Goal: Ask a question: Seek information or help from site administrators or community

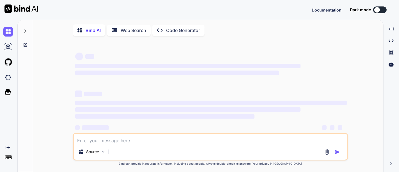
click at [24, 29] on icon at bounding box center [25, 31] width 4 height 4
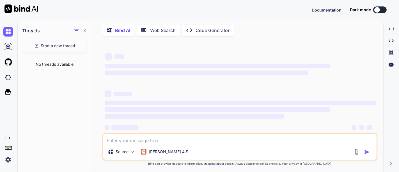
click at [52, 49] on div "Start a new thread" at bounding box center [54, 45] width 65 height 13
type textarea "x"
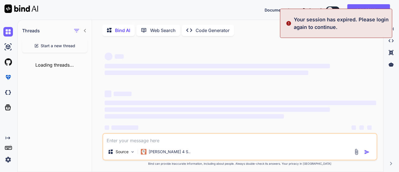
click at [52, 49] on div "Start a new thread" at bounding box center [54, 45] width 65 height 13
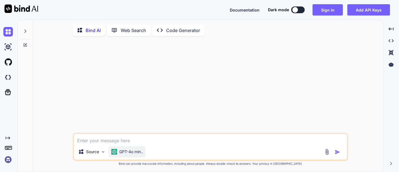
click at [123, 153] on p "GPT-4o min.." at bounding box center [131, 152] width 24 height 6
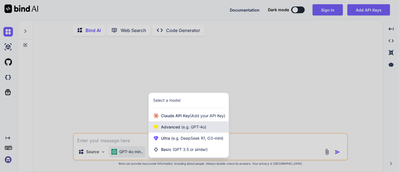
click at [179, 124] on div "Advanced (e.g. GPT-4o)" at bounding box center [189, 126] width 80 height 11
type textarea "x"
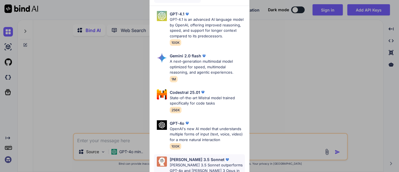
click at [192, 162] on p "Claude 3.5 Sonnet" at bounding box center [197, 159] width 55 height 6
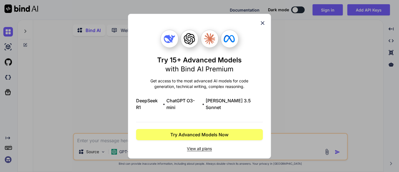
click at [260, 26] on icon at bounding box center [263, 23] width 6 height 6
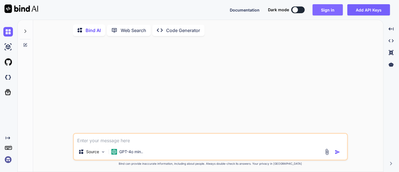
click at [325, 8] on button "Sign in" at bounding box center [328, 9] width 30 height 11
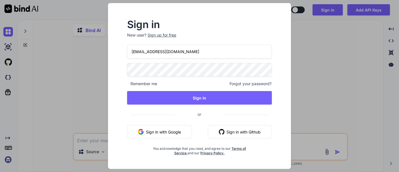
click at [127, 45] on div at bounding box center [127, 45] width 0 height 0
type input "bindailtd@ltdmail.io"
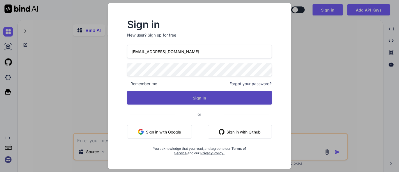
click at [197, 102] on button "Sign In" at bounding box center [199, 97] width 145 height 13
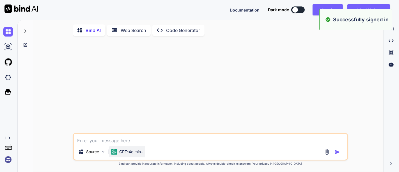
click at [124, 154] on p "GPT-4o min.." at bounding box center [131, 152] width 24 height 6
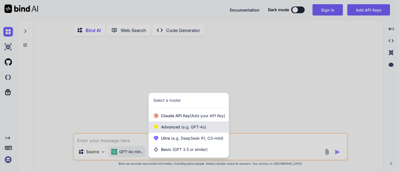
click at [168, 125] on span "Advanced (e.g. GPT-4o)" at bounding box center [183, 127] width 45 height 6
type textarea "x"
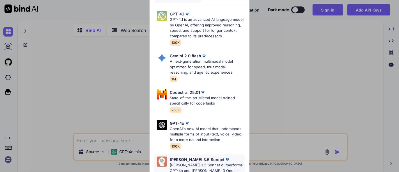
click at [186, 166] on div "Claude 3.5 Sonnet Claude 3.5 Sonnet outperforms GPT-4o and Claude 3 Opus in Cod…" at bounding box center [199, 171] width 91 height 34
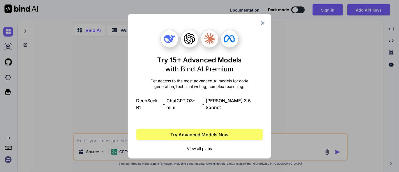
click at [263, 24] on icon at bounding box center [263, 23] width 6 height 6
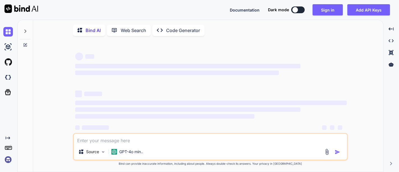
click at [9, 159] on img at bounding box center [8, 160] width 10 height 10
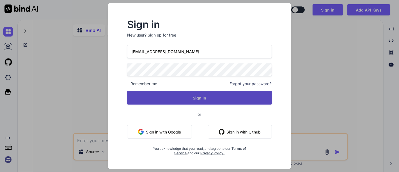
click at [162, 97] on button "Sign In" at bounding box center [199, 97] width 145 height 13
click at [206, 97] on button "Sign In" at bounding box center [199, 97] width 145 height 13
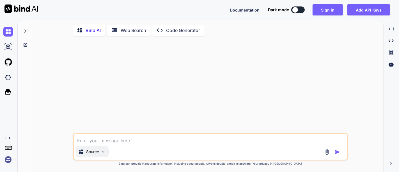
click at [101, 154] on img at bounding box center [103, 151] width 5 height 5
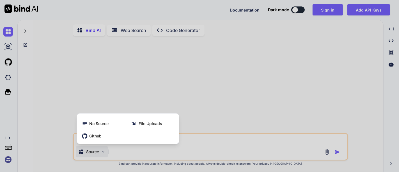
click at [228, 141] on div at bounding box center [199, 86] width 399 height 172
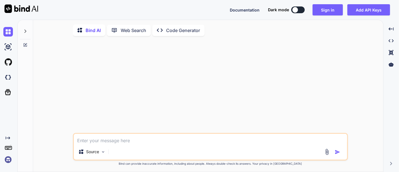
click at [8, 162] on img at bounding box center [8, 160] width 10 height 10
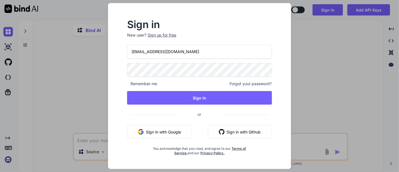
click at [127, 45] on div at bounding box center [127, 45] width 0 height 0
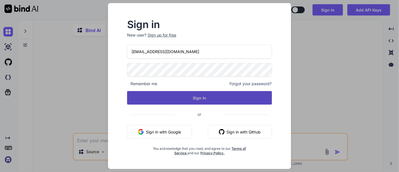
click at [194, 101] on button "Sign In" at bounding box center [199, 97] width 145 height 13
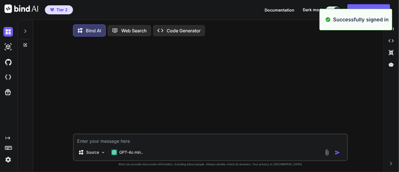
click at [29, 28] on div at bounding box center [25, 29] width 11 height 19
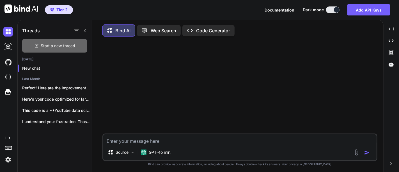
click at [43, 49] on div "Start a new thread" at bounding box center [54, 45] width 65 height 13
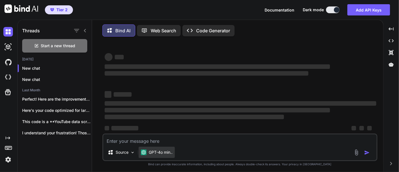
click at [154, 155] on p "GPT-4o min.." at bounding box center [161, 152] width 24 height 6
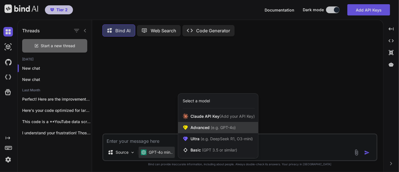
click at [206, 132] on div "Advanced (e.g. GPT-4o)" at bounding box center [218, 127] width 80 height 11
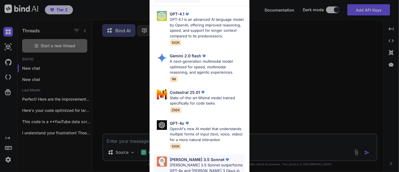
click at [187, 162] on p "[PERSON_NAME] 3.5 Sonnet" at bounding box center [197, 159] width 55 height 6
type textarea "x"
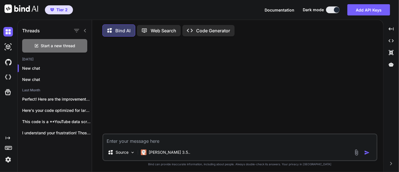
click at [155, 142] on textarea at bounding box center [239, 139] width 273 height 10
type textarea "I"
type textarea "x"
type textarea "I"
type textarea "x"
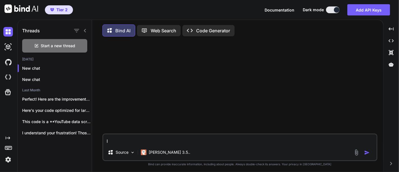
type textarea "I h"
type textarea "x"
type textarea "I ha"
type textarea "x"
type textarea "I hac"
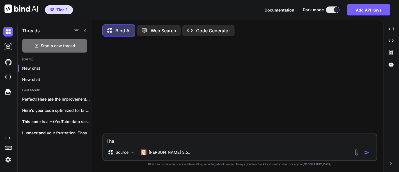
type textarea "x"
type textarea "I hace"
type textarea "x"
type textarea "I hac"
type textarea "x"
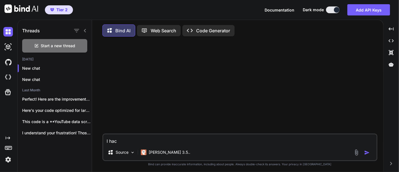
type textarea "I ha"
type textarea "x"
type textarea "I hav"
type textarea "x"
type textarea "I have"
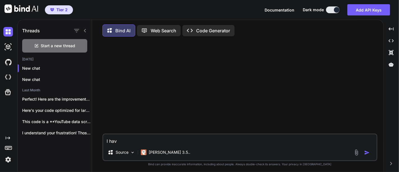
type textarea "x"
type textarea "I have"
type textarea "x"
type textarea "I have t"
type textarea "x"
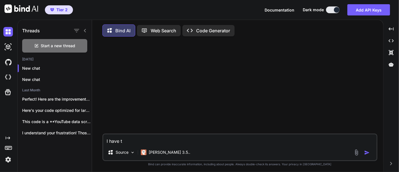
type textarea "I have th"
type textarea "x"
type textarea "I have thi"
type textarea "x"
type textarea "I have this"
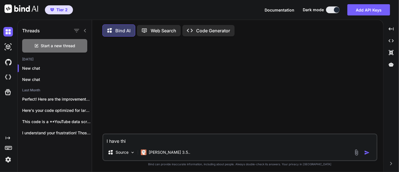
type textarea "x"
type textarea "I have this"
type textarea "x"
type textarea "I have this c"
type textarea "x"
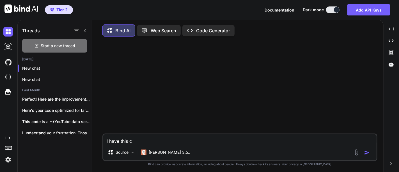
type textarea "I have this co"
type textarea "x"
type textarea "I have this cod"
type textarea "x"
type textarea "I have this code"
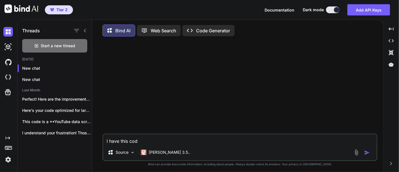
type textarea "x"
type textarea "I have this code"
type textarea "x"
type textarea "I have this code a"
type textarea "x"
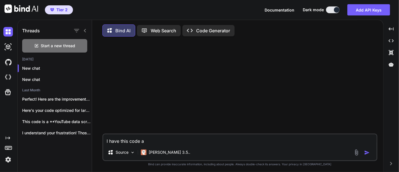
type textarea "I have this code an"
type textarea "x"
type textarea "I have this code and"
type textarea "x"
type textarea "I have this code and"
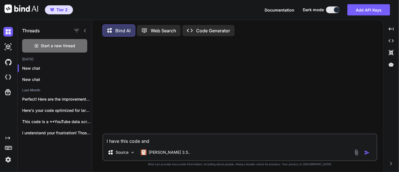
type textarea "x"
type textarea "I have this code and i"
type textarea "x"
type textarea "I have this code and it"
type textarea "x"
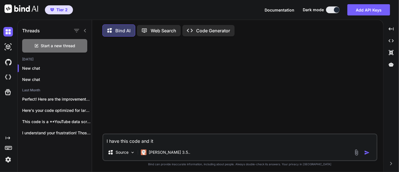
type textarea "I have this code and its"
type textarea "x"
type textarea "I have this code and its"
type textarea "x"
type textarea "I have this code and its w"
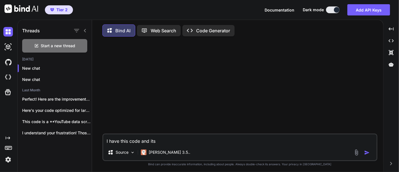
type textarea "x"
type textarea "I have this code and its wo"
type textarea "x"
type textarea "I have this code and its wor"
type textarea "x"
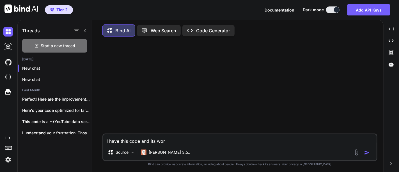
type textarea "I have this code and its work"
type textarea "x"
type textarea "I have this code and its worki"
type textarea "x"
type textarea "I have this code and its workin"
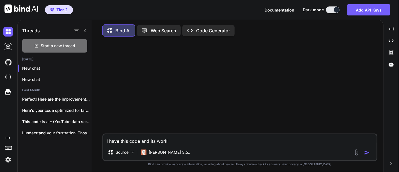
type textarea "x"
type textarea "I have this code and its working"
type textarea "x"
type textarea "I have this code and its working"
type textarea "x"
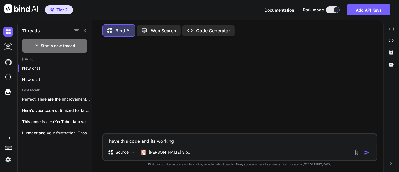
type textarea "I have this code and its working f"
type textarea "x"
type textarea "I have this code and its working fi"
type textarea "x"
type textarea "I have this code and its working fin"
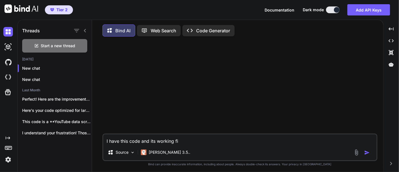
type textarea "x"
type textarea "I have this code and its working fine"
type textarea "x"
type textarea "I have this code and its working fine"
type textarea "x"
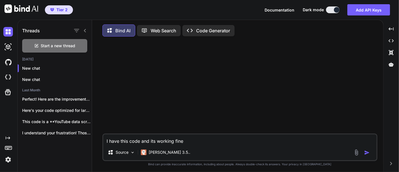
type textarea "I have this code and its working fine B"
type textarea "x"
type textarea "I have this code and its working fine"
type textarea "x"
type textarea "I have this code and its working fine ."
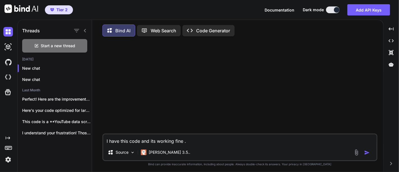
type textarea "x"
type textarea "I have this code and its working fine .."
type textarea "x"
type textarea "I have this code and its working fine ..."
type textarea "x"
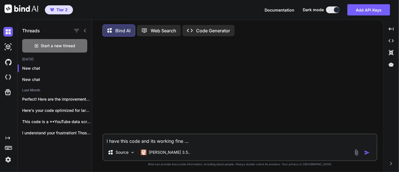
type textarea "I have this code and its working fine ...."
type textarea "x"
type textarea "I have this code and its working fine ....."
type textarea "x"
type textarea "I have this code and its working fine ......"
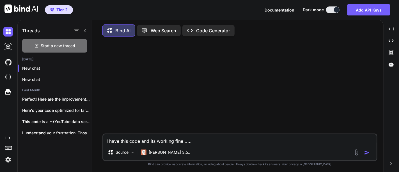
type textarea "x"
type textarea "I have this code and its working fine ......."
type textarea "x"
type textarea "I have this code and its working fine ........"
type textarea "x"
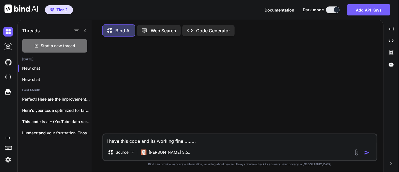
type textarea "I have this code and its working fine ........."
type textarea "x"
type textarea "I have this code and its working fine .........."
type textarea "x"
type textarea "I have this code and its working fine ..........."
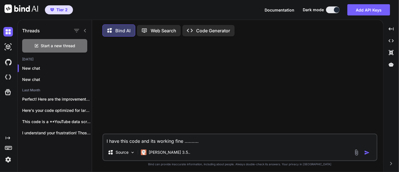
type textarea "x"
type textarea "I have this code and its working fine ............"
type textarea "x"
paste textarea "C:\Users\[PERSON_NAME]\PyCharmMiscProject\.venv\Scripts\python.exe C:\Users\[PE…"
type textarea "I have this code and its working fine ............C:\Users\[PERSON_NAME]\PyChar…"
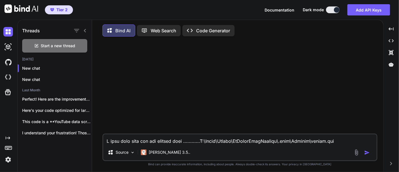
type textarea "x"
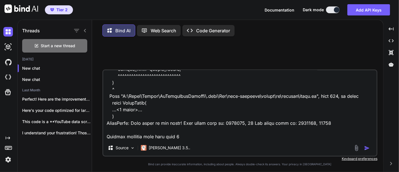
type textarea "I have this code and its working fine ............"
type textarea "x"
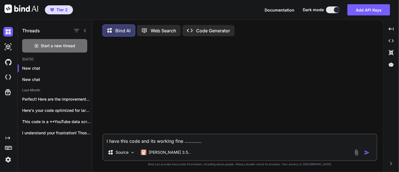
scroll to position [0, 0]
paste textarea "import re import pandas as pd # Choose your input file: input_file = r"C:\Users…"
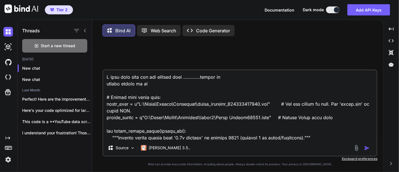
scroll to position [472, 0]
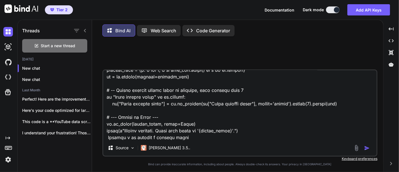
click at [203, 140] on textarea at bounding box center [239, 105] width 273 height 70
paste textarea "C:\Users\[PERSON_NAME]\PyCharmMiscProject\.venv\Scripts\python.exe C:\Users\[PE…"
type textarea "I have this code and its working fine ............import re import pandas as pd…"
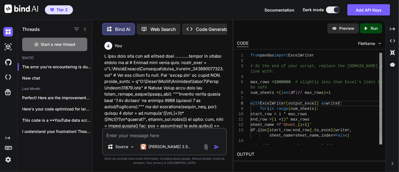
scroll to position [0, 0]
click at [342, 102] on div "from pandas import ExcelWriter # At the end of your script, replace the [DOMAIN…" at bounding box center [317, 103] width 132 height 101
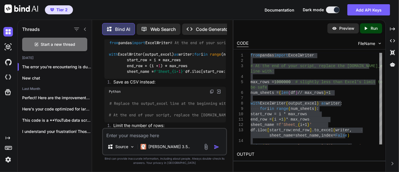
scroll to position [580, 0]
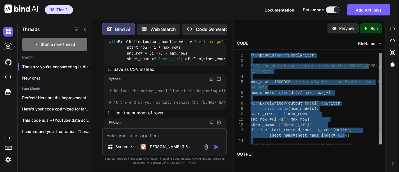
click at [309, 117] on div "from pandas import ExcelWriter # At the end of your script, replace the [DOMAIN…" at bounding box center [317, 103] width 132 height 101
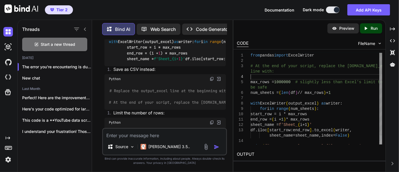
click at [314, 76] on div "from pandas import ExcelWriter # At the end of your script, replace the [DOMAIN…" at bounding box center [317, 103] width 132 height 101
drag, startPoint x: 268, startPoint y: 82, endPoint x: 245, endPoint y: 82, distance: 22.5
click at [251, 82] on div "from pandas import ExcelWriter # At the end of your script, replace the [DOMAIN…" at bounding box center [317, 103] width 132 height 101
type textarea "from pandas import ExcelWriter # At the end of your script, replace the [DOMAIN…"
click at [294, 124] on div "from pandas import ExcelWriter # At the end of your script, replace the [DOMAIN…" at bounding box center [317, 103] width 132 height 101
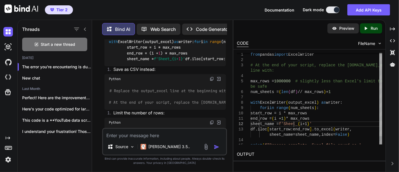
click at [379, 93] on div at bounding box center [380, 95] width 3 height 82
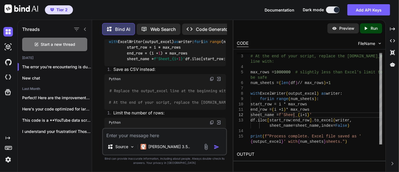
click at [199, 62] on code "from pandas import ExcelWriter # At the end of your script, replace the [DOMAIN…" at bounding box center [334, 44] width 451 height 35
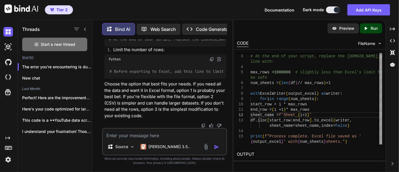
scroll to position [692, 0]
click at [123, 138] on textarea at bounding box center [164, 134] width 123 height 10
type textarea "Can you provide full working code for the above"
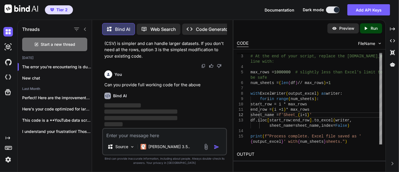
scroll to position [814, 0]
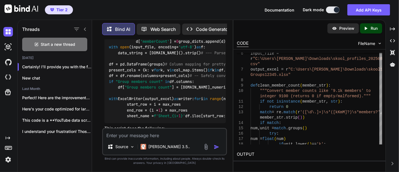
scroll to position [880, 0]
